Goal: Task Accomplishment & Management: Manage account settings

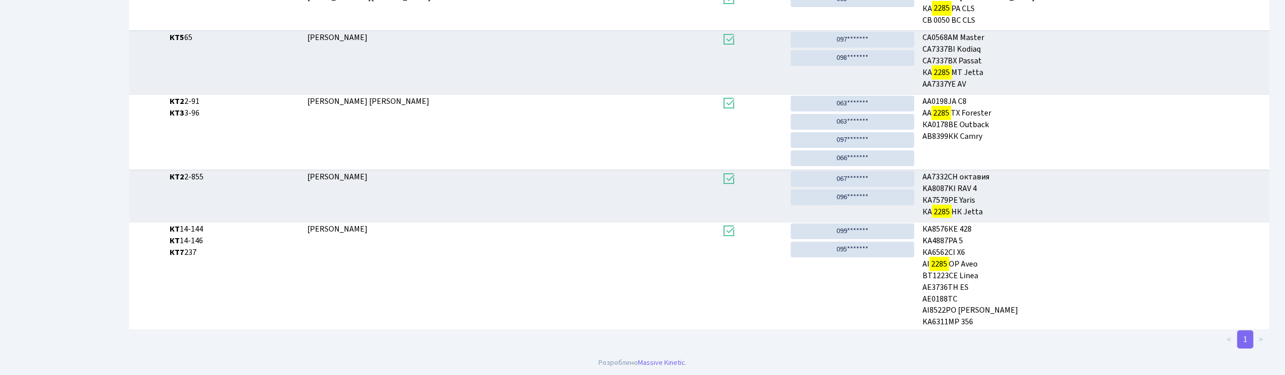
scroll to position [55, 0]
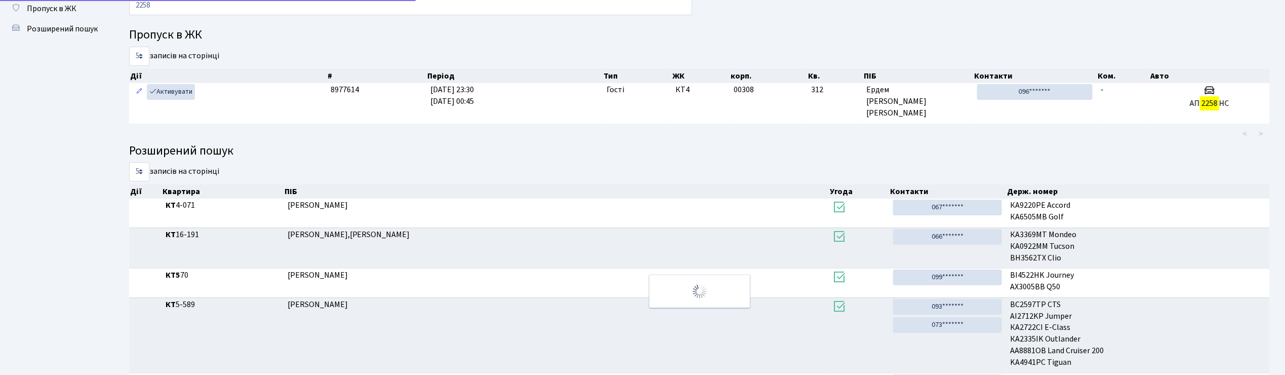
type input "2258"
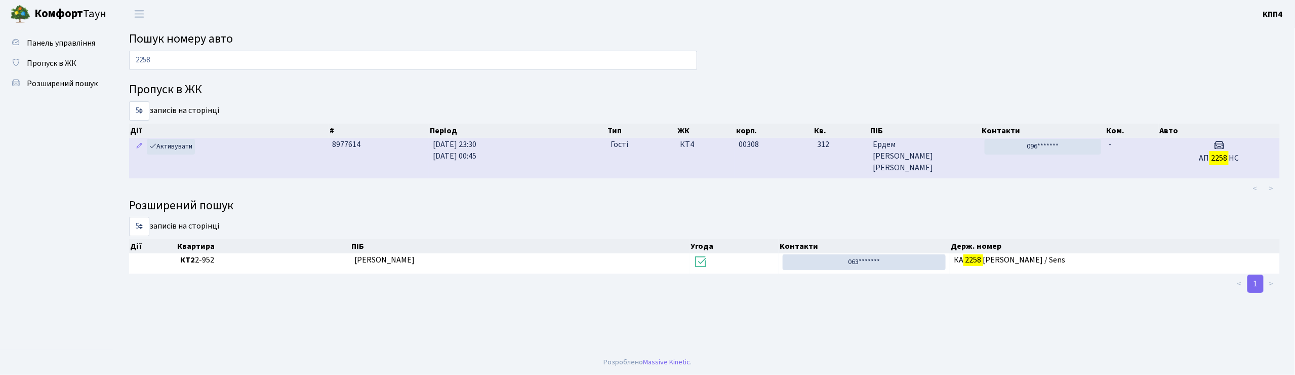
click at [1177, 148] on h3 at bounding box center [1218, 146] width 113 height 15
click at [970, 154] on span "Ердем Ольга Петрівна" at bounding box center [924, 156] width 103 height 35
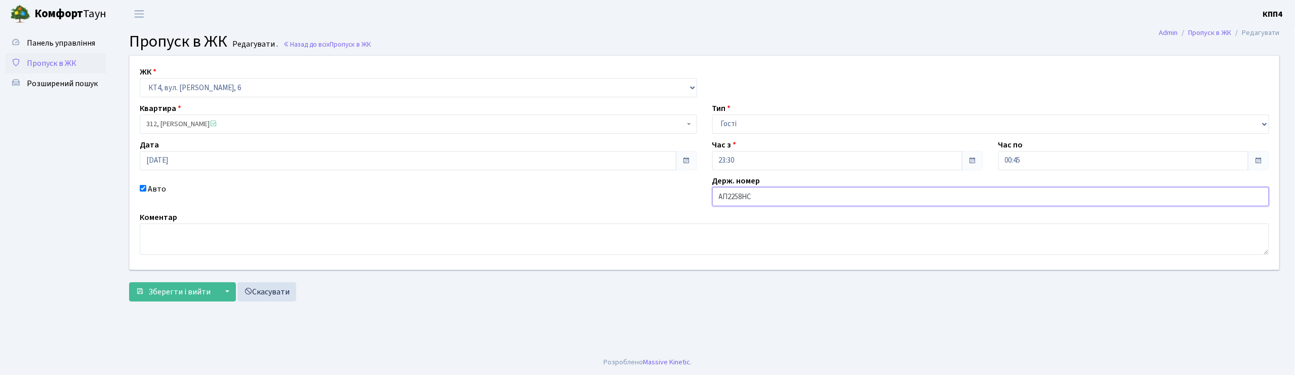
click at [724, 196] on input "АП2258НС" at bounding box center [990, 196] width 557 height 19
click at [726, 196] on input "АП2258НС" at bounding box center [990, 196] width 557 height 19
type input "АМ2258НС"
click at [200, 294] on span "Зберегти і вийти" at bounding box center [179, 291] width 62 height 11
